Goal: Task Accomplishment & Management: Complete application form

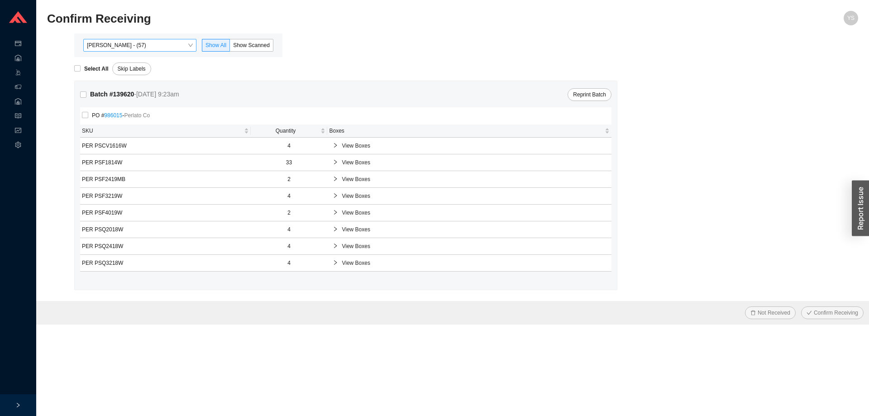
click at [160, 46] on span "[PERSON_NAME] - (57)" at bounding box center [140, 45] width 106 height 12
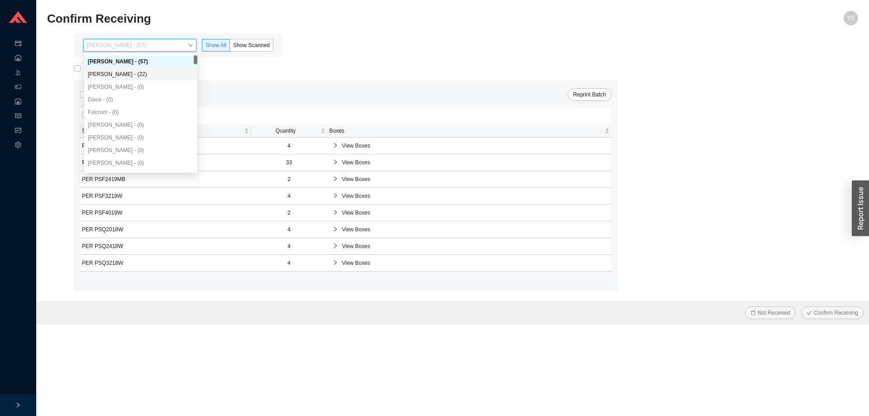
click at [142, 76] on div "Angel Negron - (22)" at bounding box center [141, 74] width 106 height 8
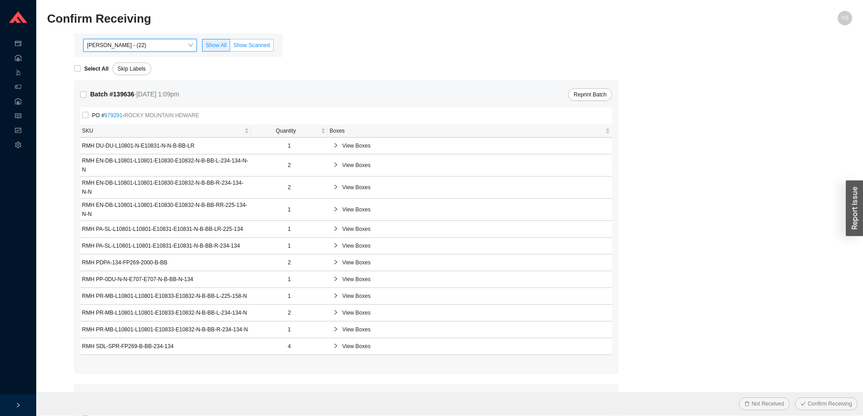
click at [259, 43] on span "Show Scanned" at bounding box center [251, 45] width 37 height 6
click at [230, 47] on input "Show Scanned" at bounding box center [230, 47] width 0 height 0
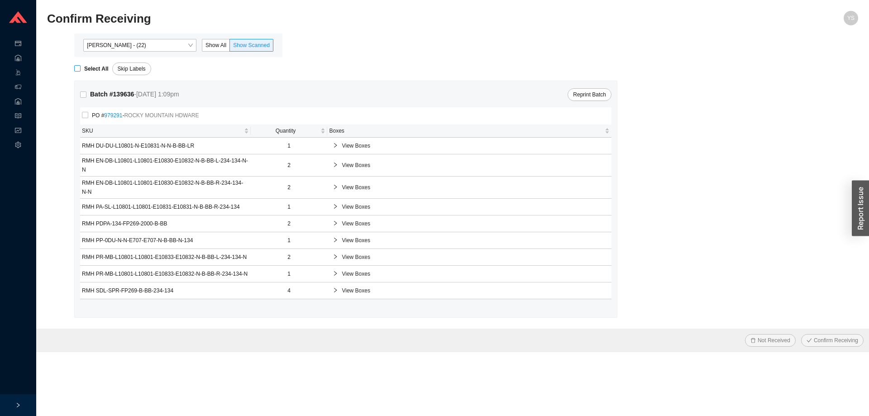
click at [87, 67] on strong "Select All" at bounding box center [96, 69] width 24 height 6
click at [81, 67] on input "Select All" at bounding box center [77, 68] width 6 height 6
checkbox input "true"
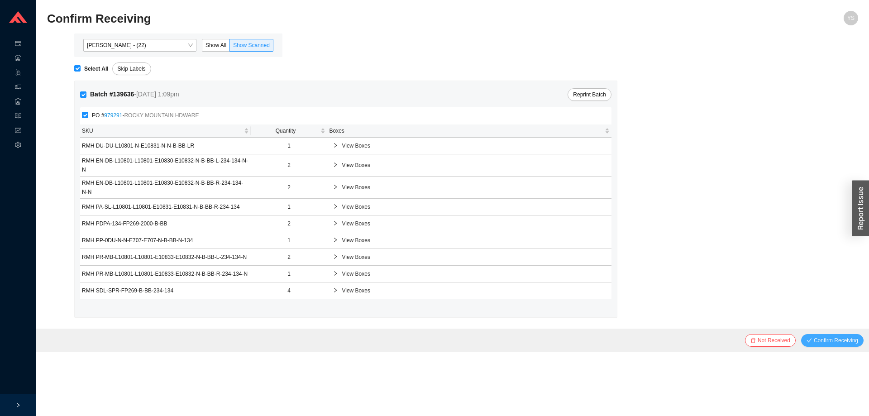
click at [818, 341] on span "Confirm Receiving" at bounding box center [836, 340] width 44 height 9
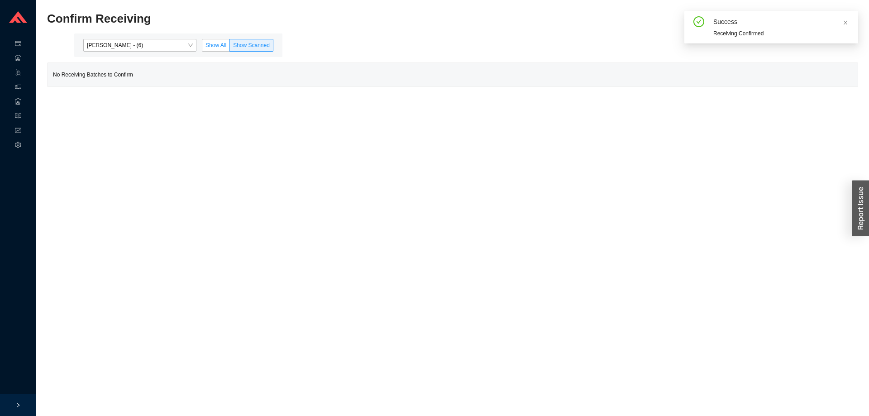
click at [212, 46] on span "Show All" at bounding box center [216, 45] width 21 height 6
click at [202, 47] on input "Show All" at bounding box center [202, 47] width 0 height 0
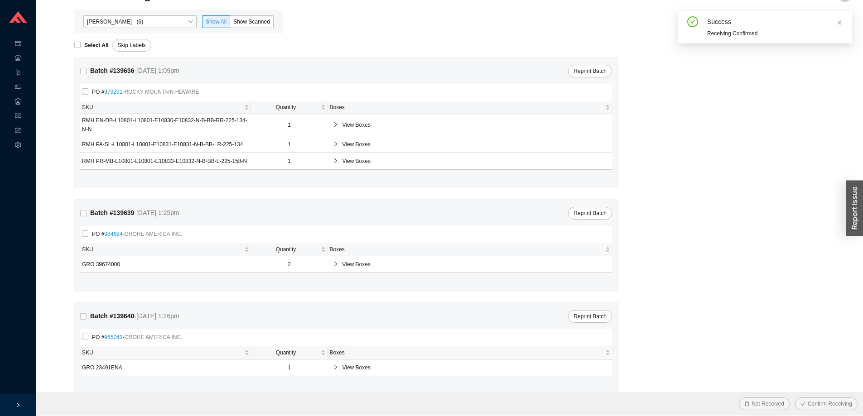
scroll to position [37, 0]
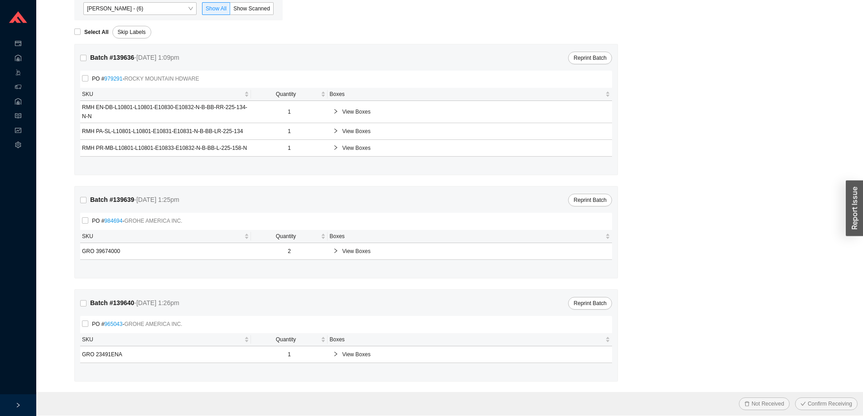
click at [368, 362] on div "View Boxes" at bounding box center [469, 354] width 281 height 16
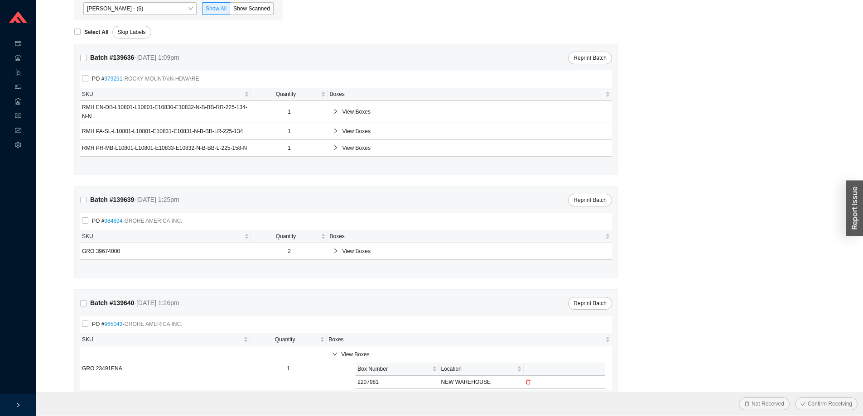
scroll to position [65, 0]
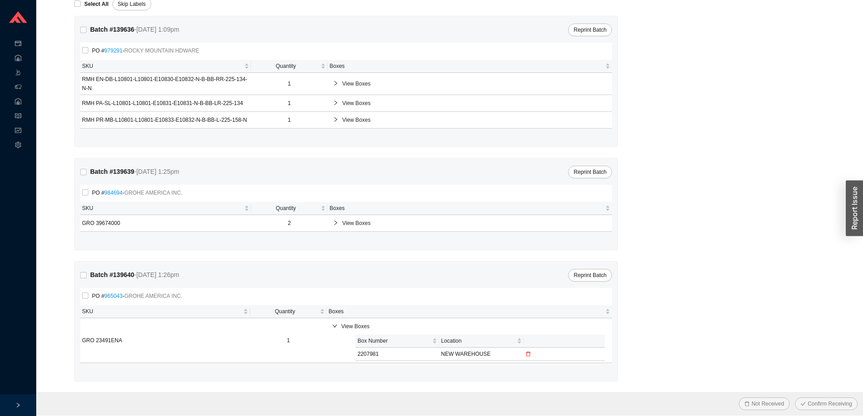
click at [528, 354] on icon "delete" at bounding box center [527, 353] width 5 height 5
click at [522, 333] on span "Yes" at bounding box center [518, 332] width 9 height 9
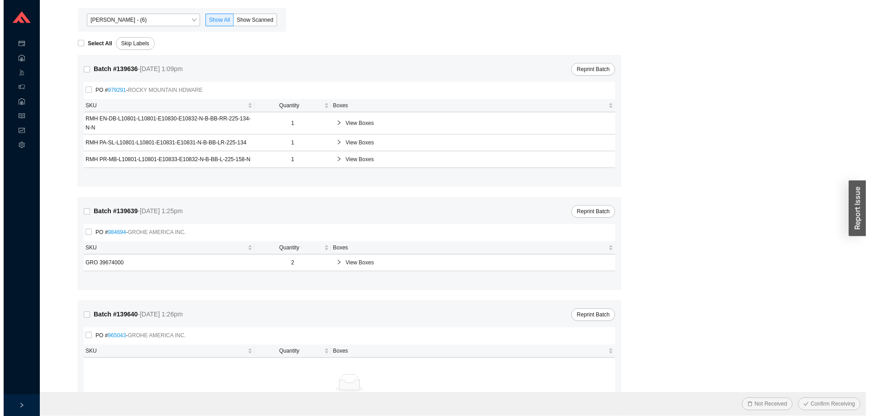
scroll to position [0, 0]
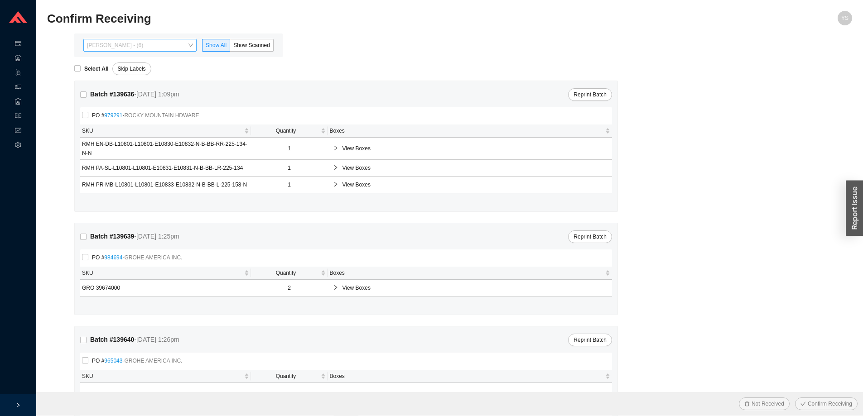
click at [101, 44] on span "Angel Negron - (6)" at bounding box center [140, 45] width 106 height 12
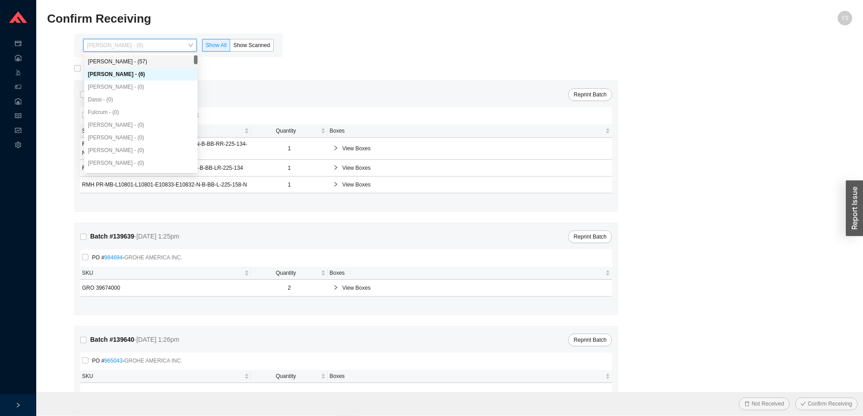
click at [110, 60] on div "[PERSON_NAME] - (57)" at bounding box center [141, 62] width 106 height 8
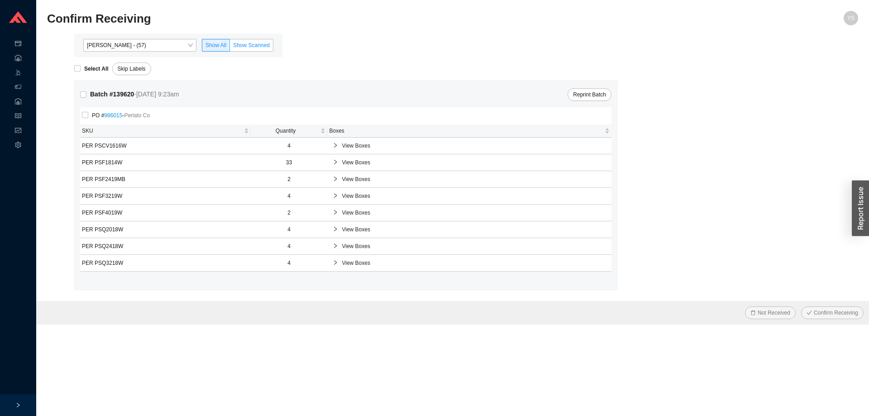
click at [238, 43] on span "Show Scanned" at bounding box center [251, 45] width 37 height 6
click at [230, 47] on input "Show Scanned" at bounding box center [230, 47] width 0 height 0
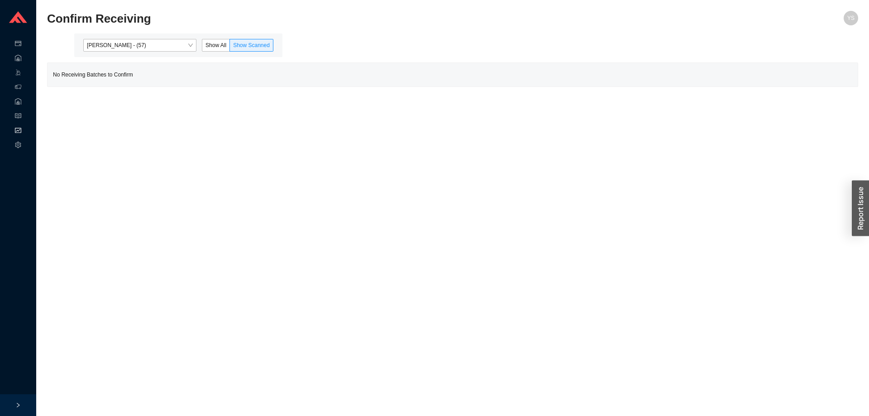
click at [11, 131] on div "Reports" at bounding box center [18, 131] width 36 height 14
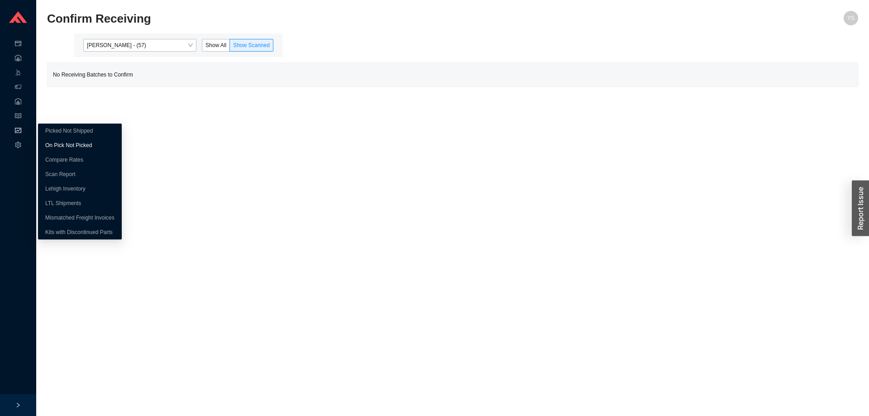
click at [53, 142] on link "On Pick Not Picked" at bounding box center [68, 145] width 47 height 6
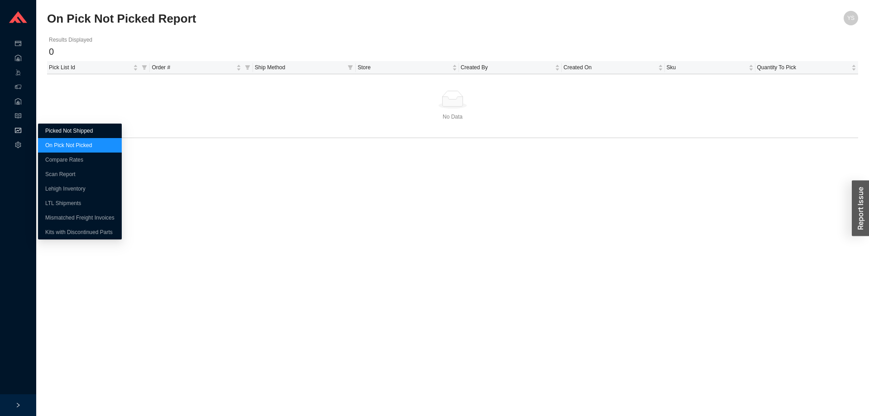
click at [45, 129] on link "Picked Not Shipped" at bounding box center [69, 131] width 48 height 6
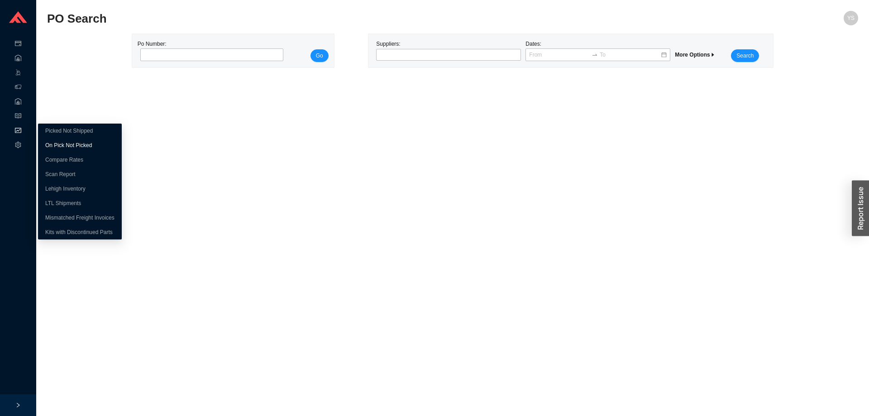
click at [51, 142] on link "On Pick Not Picked" at bounding box center [68, 145] width 47 height 6
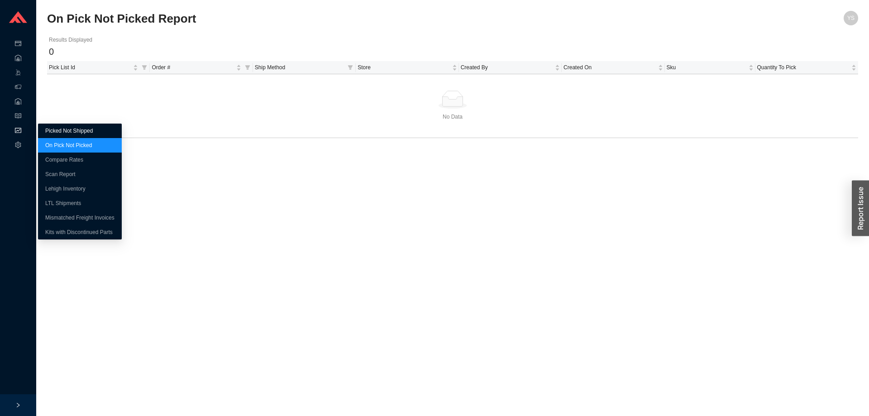
click at [60, 133] on link "Picked Not Shipped" at bounding box center [69, 131] width 48 height 6
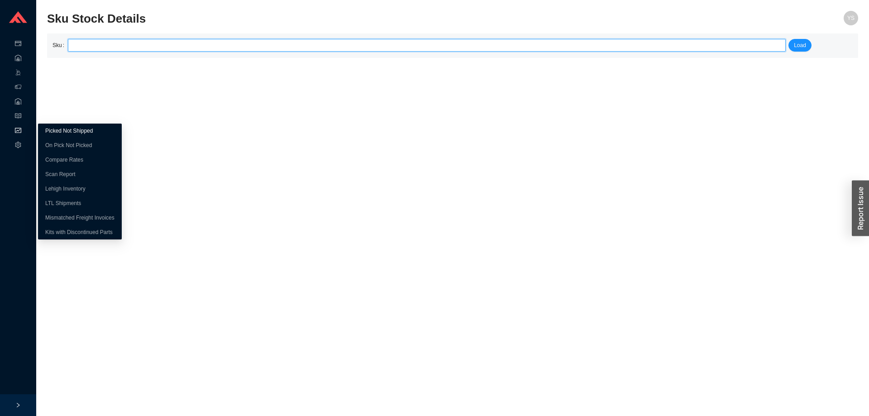
click at [52, 134] on link "Picked Not Shipped" at bounding box center [69, 131] width 48 height 6
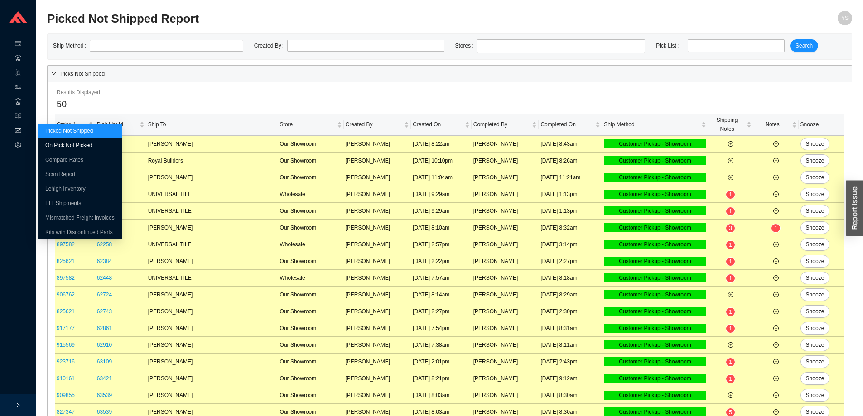
click at [49, 147] on link "On Pick Not Picked" at bounding box center [68, 145] width 47 height 6
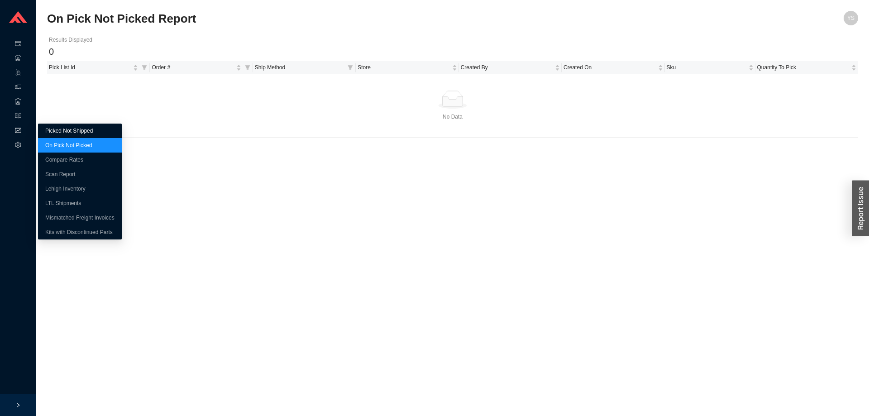
click at [46, 128] on link "Picked Not Shipped" at bounding box center [69, 131] width 48 height 6
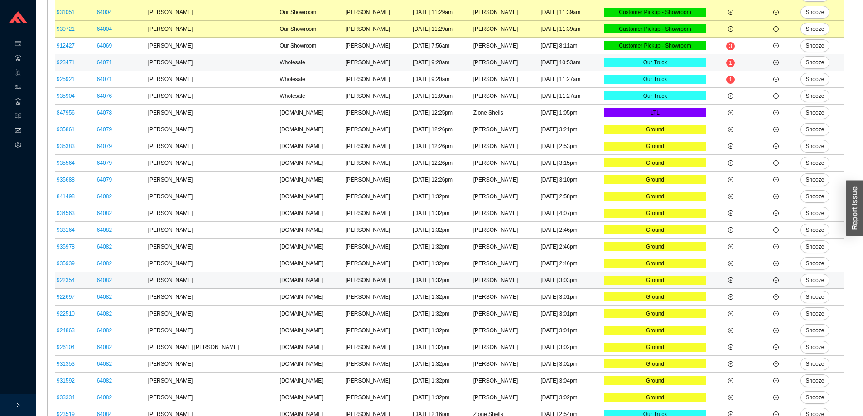
scroll to position [578, 0]
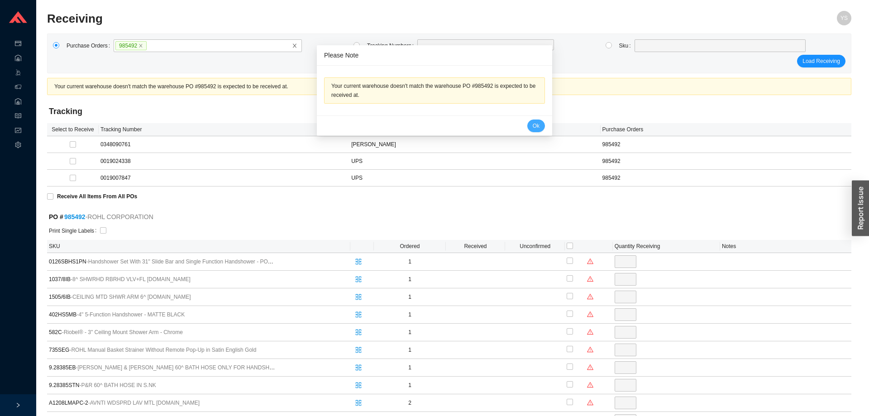
click at [528, 124] on button "Ok" at bounding box center [537, 126] width 18 height 13
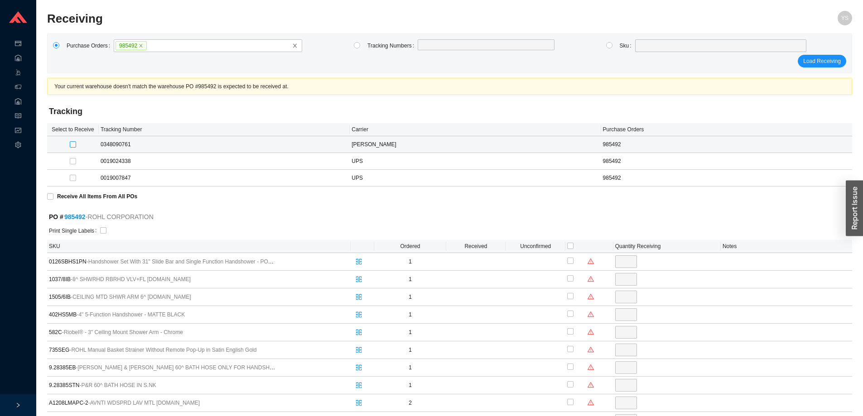
click at [72, 144] on input "checkbox" at bounding box center [73, 144] width 6 height 6
checkbox input "true"
type input "1"
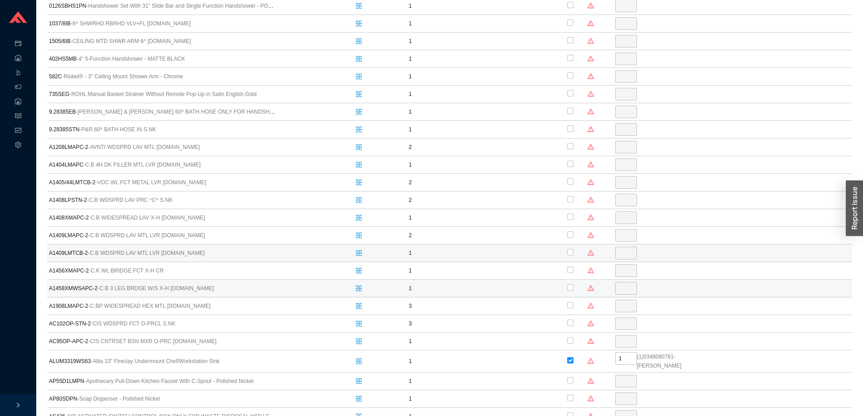
scroll to position [272, 0]
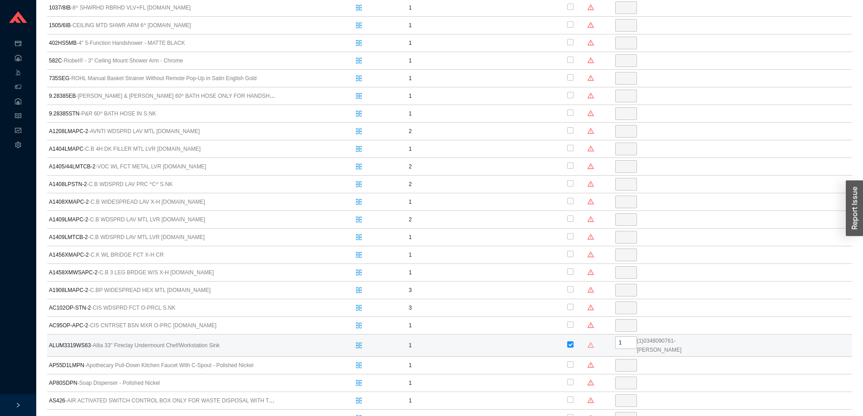
click at [594, 345] on icon "warning" at bounding box center [590, 344] width 6 height 5
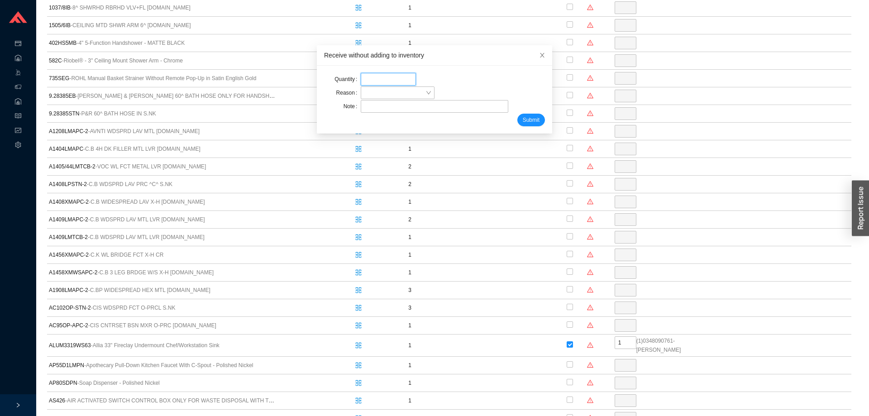
click at [369, 74] on input "tel" at bounding box center [388, 79] width 55 height 13
type input "1"
drag, startPoint x: 372, startPoint y: 86, endPoint x: 375, endPoint y: 95, distance: 9.5
click at [375, 95] on span at bounding box center [398, 93] width 67 height 12
click at [368, 134] on div "Wrong item received" at bounding box center [392, 134] width 64 height 8
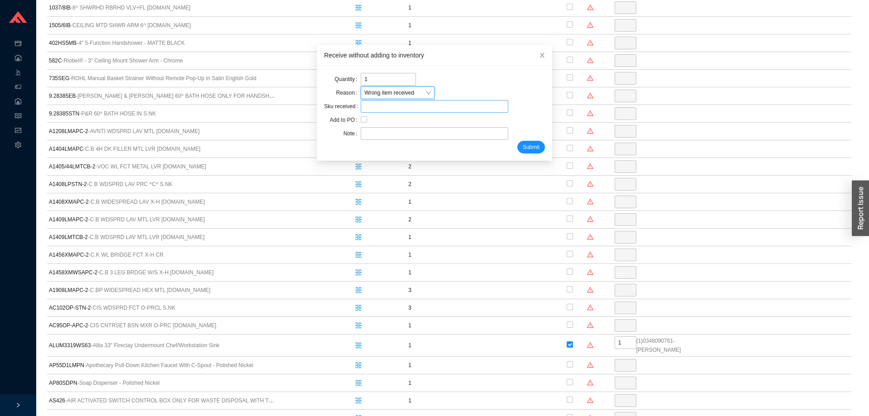
click at [365, 112] on div at bounding box center [434, 106] width 147 height 13
type input "RHL 6497-04"
click at [379, 134] on input "text" at bounding box center [434, 133] width 147 height 13
type input "adina"
click at [523, 150] on span "Submit" at bounding box center [531, 147] width 17 height 9
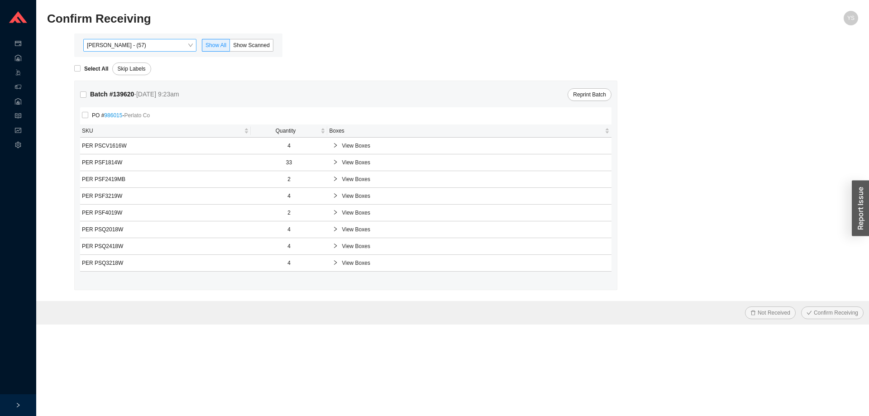
click at [155, 40] on div "[PERSON_NAME] - (57) Show All Show Scanned" at bounding box center [178, 46] width 208 height 24
click at [150, 48] on span "[PERSON_NAME] - (57)" at bounding box center [140, 45] width 106 height 12
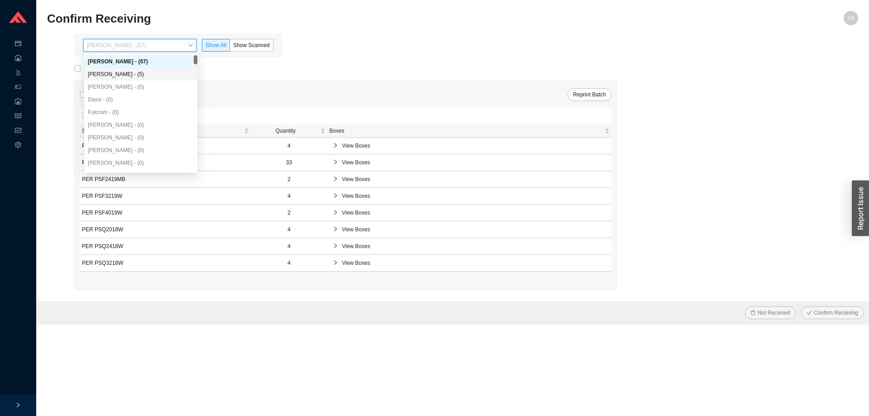
click at [137, 76] on div "[PERSON_NAME] - (5)" at bounding box center [141, 74] width 106 height 8
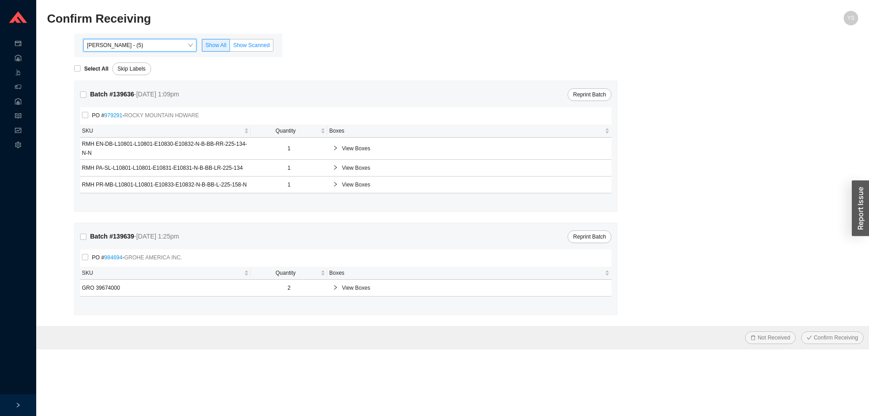
click at [241, 52] on label "Show Scanned" at bounding box center [251, 45] width 43 height 13
click at [230, 47] on input "Show Scanned" at bounding box center [230, 47] width 0 height 0
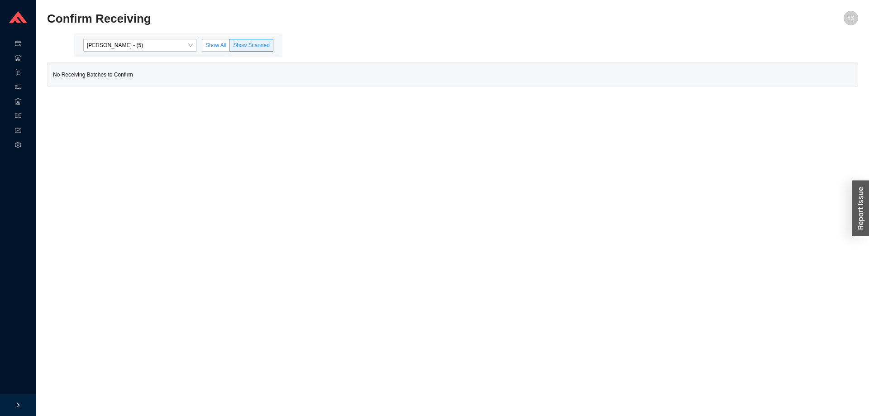
click at [211, 44] on span "Show All" at bounding box center [216, 45] width 21 height 6
click at [202, 47] on input "Show All" at bounding box center [202, 47] width 0 height 0
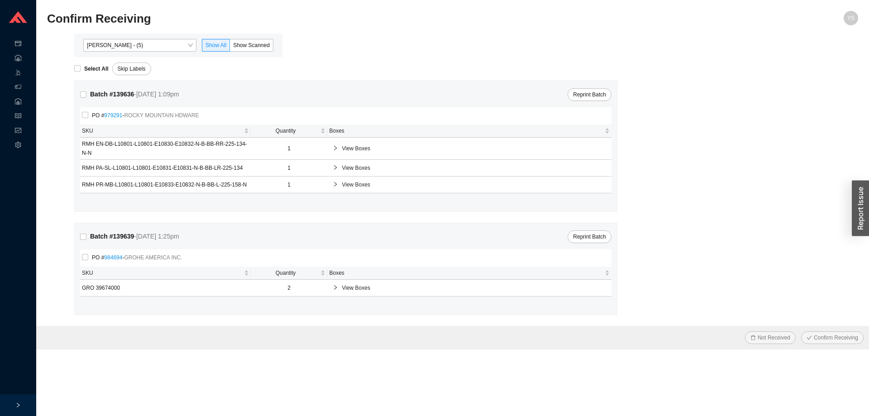
click at [342, 287] on div at bounding box center [337, 287] width 9 height 9
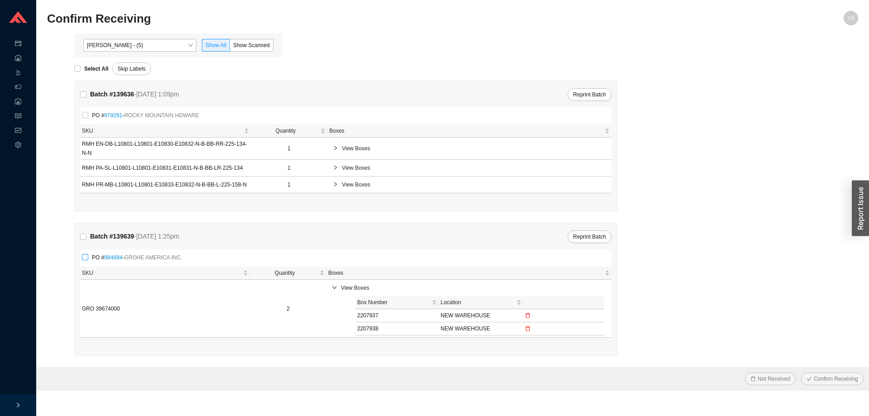
click at [86, 260] on input "PO # 984694 - GROHE AMERICA INC." at bounding box center [85, 257] width 6 height 6
checkbox input "true"
click at [764, 379] on span "Not Received" at bounding box center [774, 379] width 33 height 9
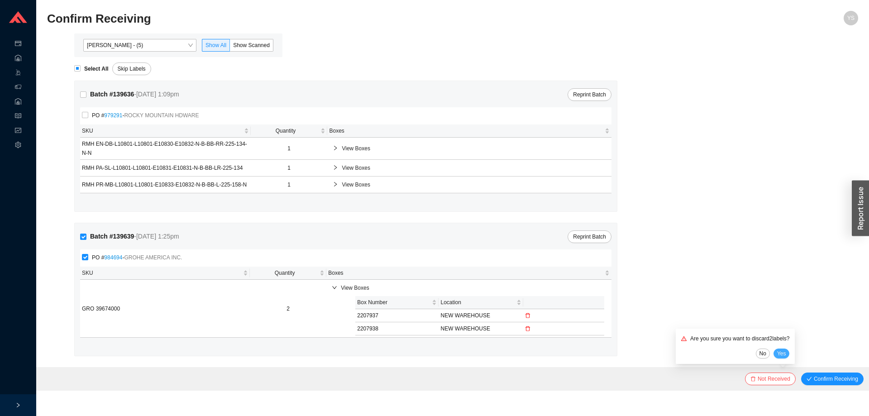
click at [782, 351] on span "Yes" at bounding box center [782, 353] width 9 height 9
